Goal: Entertainment & Leisure: Consume media (video, audio)

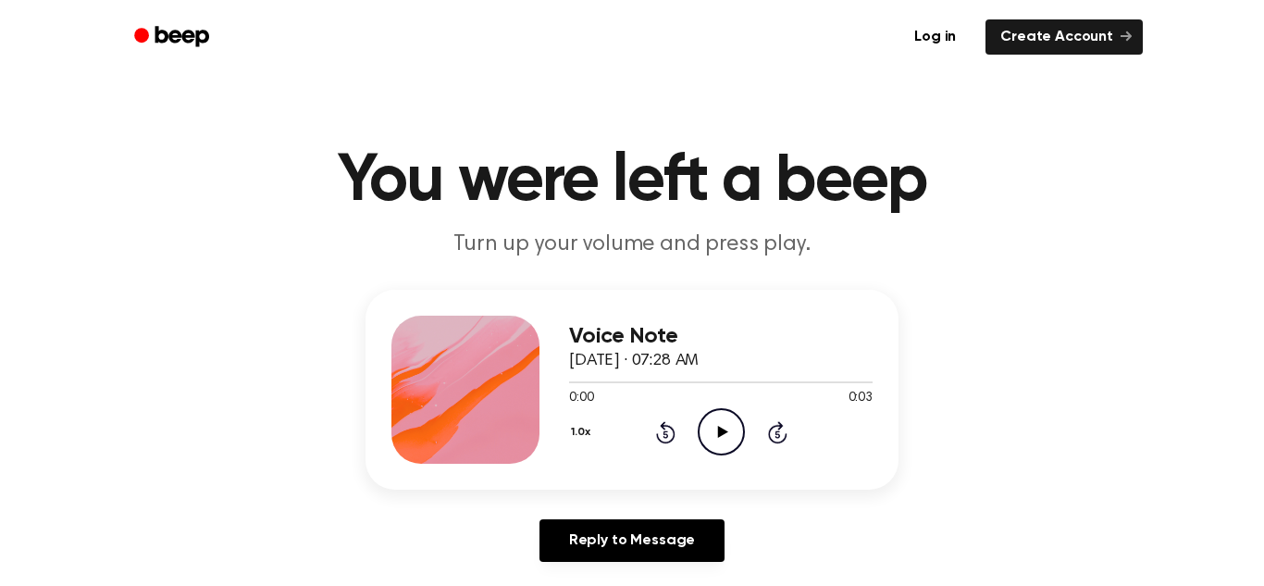
click at [718, 440] on icon "Play Audio" at bounding box center [721, 431] width 47 height 47
click at [726, 428] on icon "Play Audio" at bounding box center [721, 431] width 47 height 47
click at [709, 447] on icon "Play Audio" at bounding box center [721, 431] width 47 height 47
click at [699, 427] on circle at bounding box center [721, 431] width 45 height 45
click at [606, 324] on h3 "Voice Note" at bounding box center [721, 336] width 304 height 25
